Goal: Transaction & Acquisition: Purchase product/service

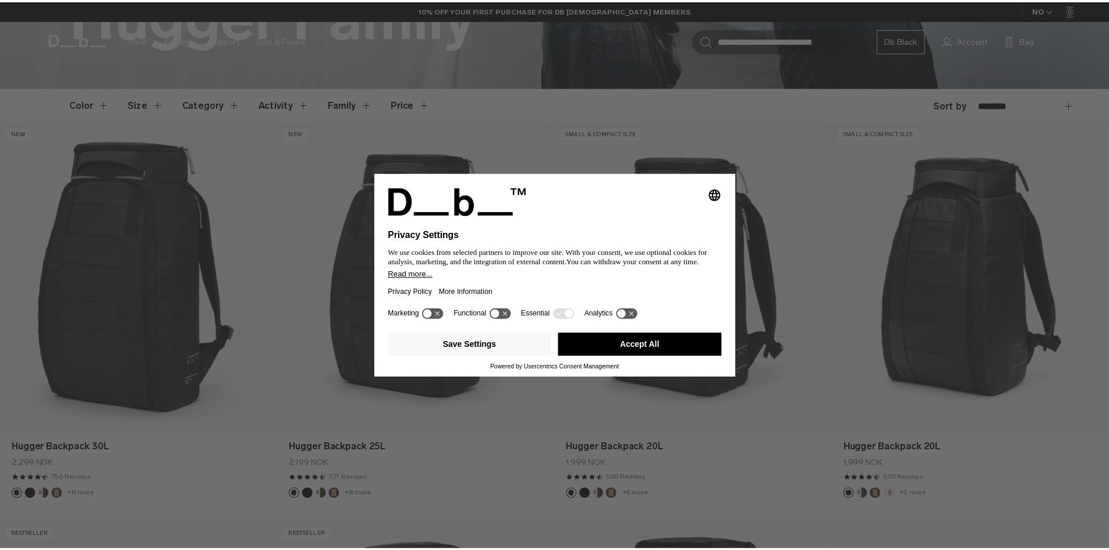
scroll to position [291, 0]
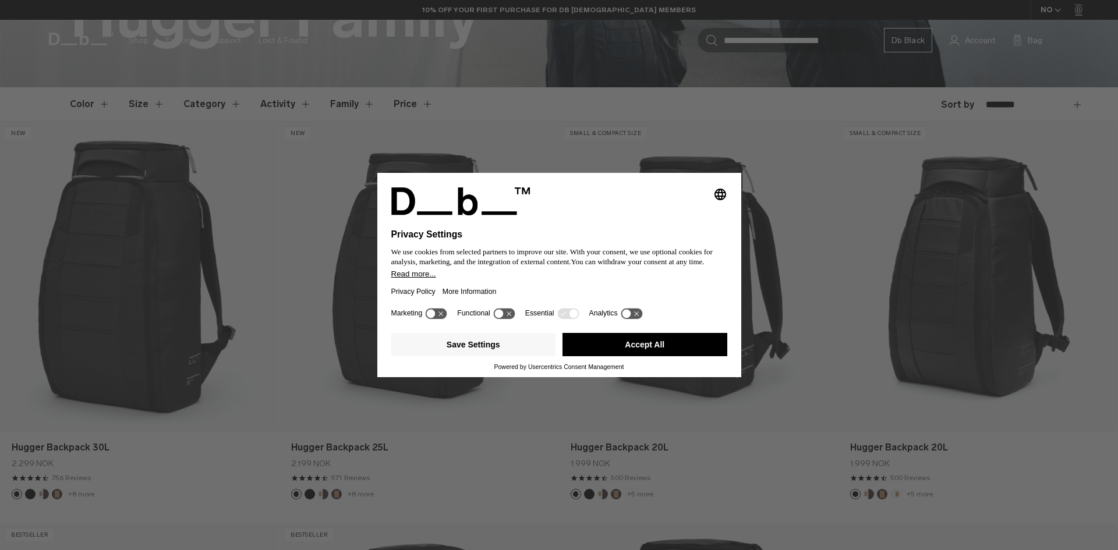
click at [763, 229] on div "Selecting an option will immediately change the language Privacy Settings We us…" at bounding box center [559, 275] width 1118 height 550
click at [670, 342] on button "Accept All" at bounding box center [645, 344] width 165 height 23
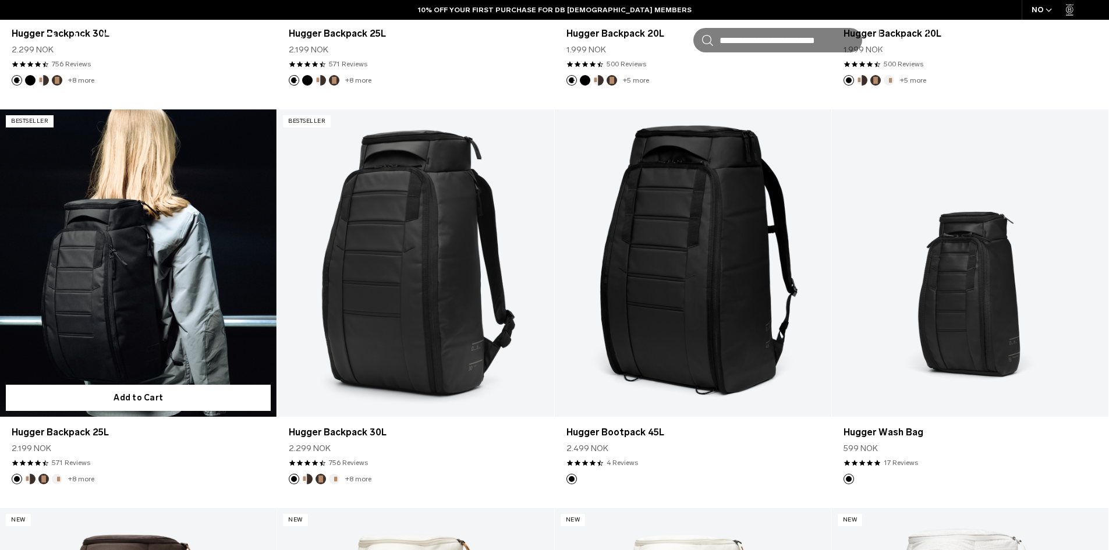
scroll to position [757, 0]
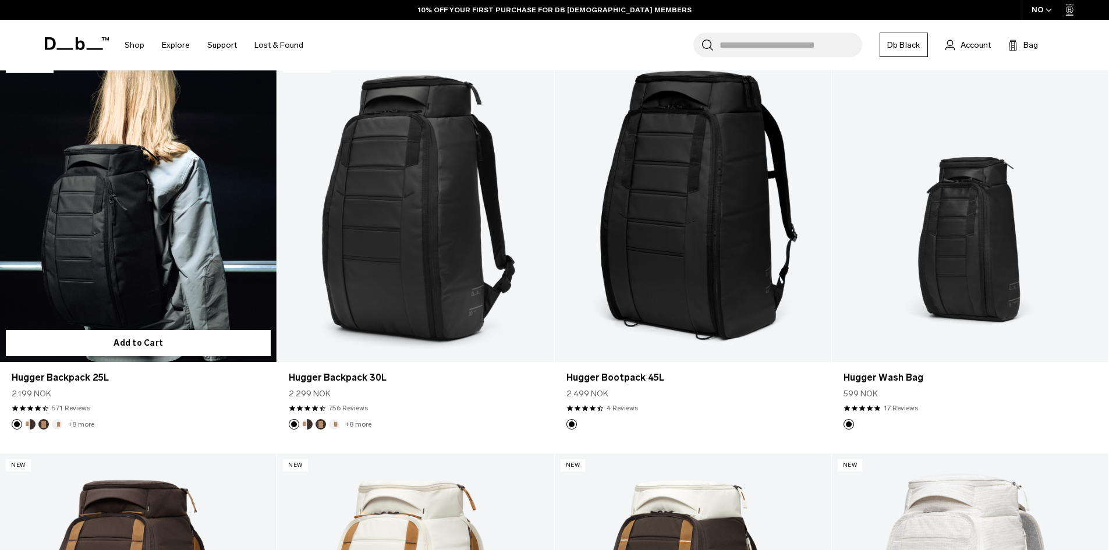
click at [93, 242] on link "Hugger Backpack 25L" at bounding box center [138, 208] width 277 height 307
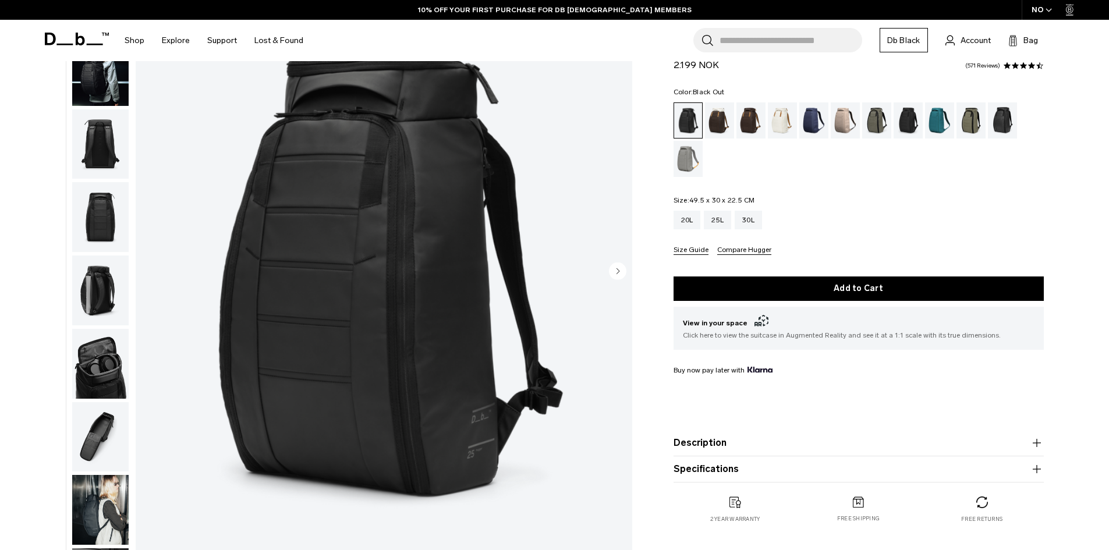
click at [705, 451] on product-accordion "Description Even the best-selling Hugger backpack isn’t immune to reimagination…" at bounding box center [859, 443] width 370 height 26
click at [706, 470] on button "Specifications" at bounding box center [859, 469] width 370 height 14
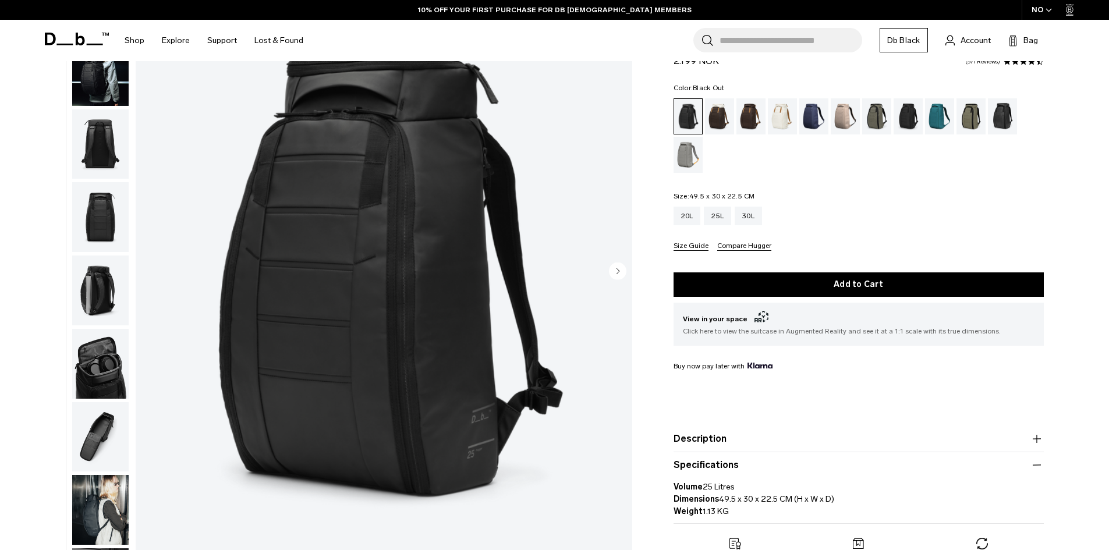
click at [716, 445] on button "Description" at bounding box center [859, 439] width 370 height 14
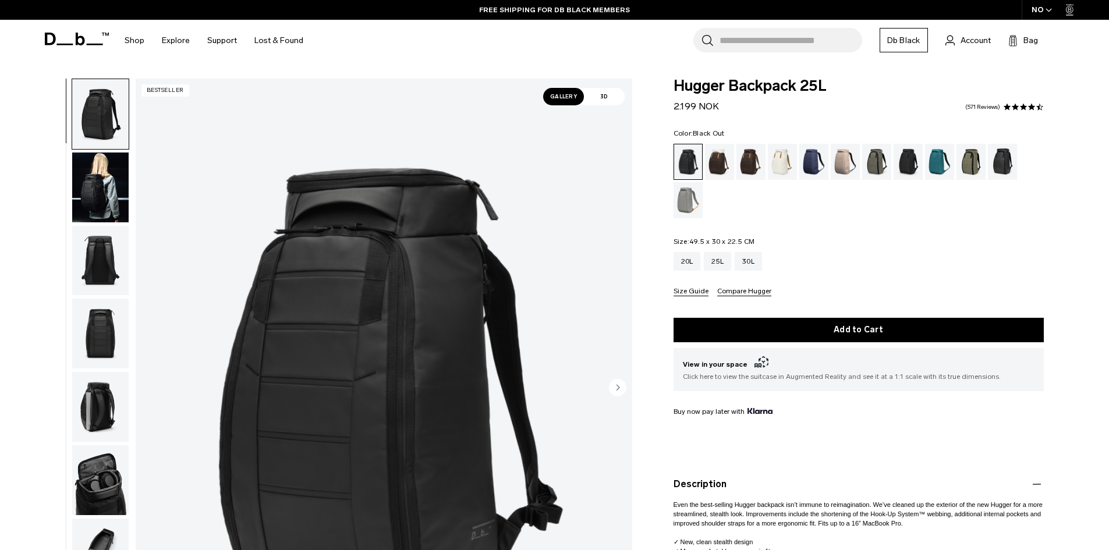
drag, startPoint x: 94, startPoint y: 196, endPoint x: 146, endPoint y: 69, distance: 137.9
click at [93, 196] on img "button" at bounding box center [100, 188] width 56 height 70
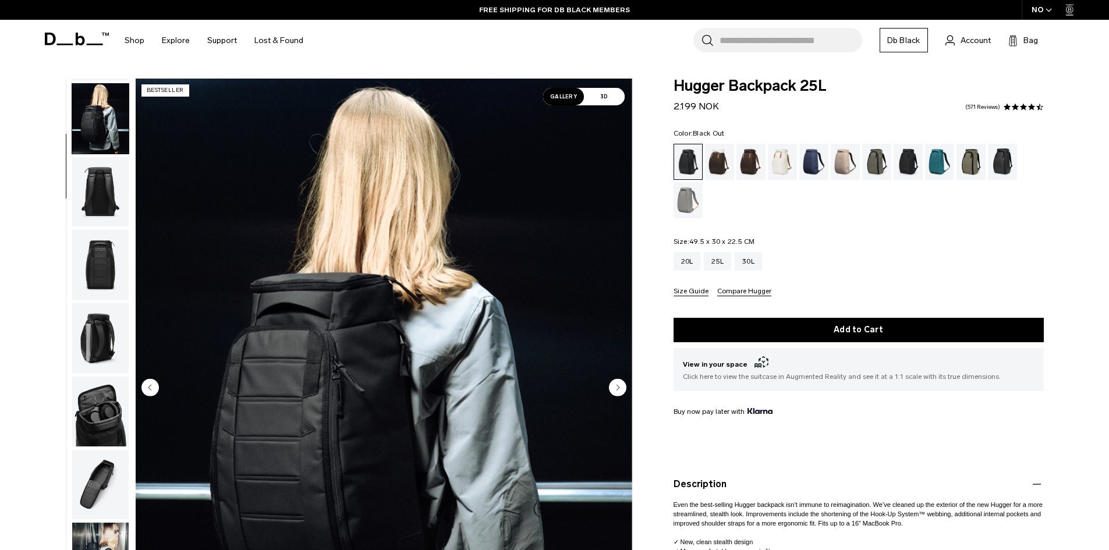
scroll to position [73, 0]
